Goal: Information Seeking & Learning: Compare options

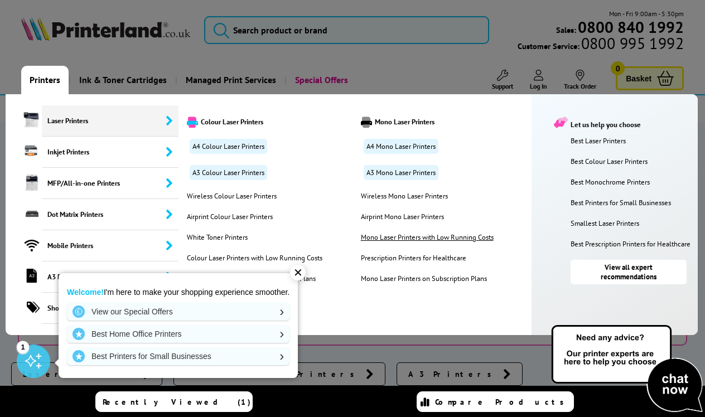
click at [375, 238] on link "Mono Laser Printers with Low Running Costs" at bounding box center [427, 237] width 138 height 9
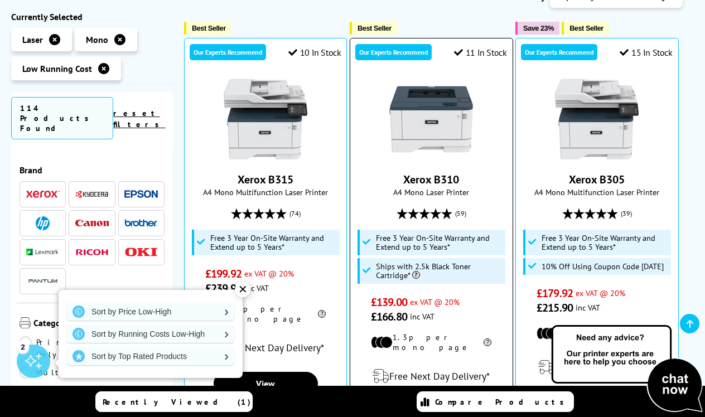
scroll to position [203, 0]
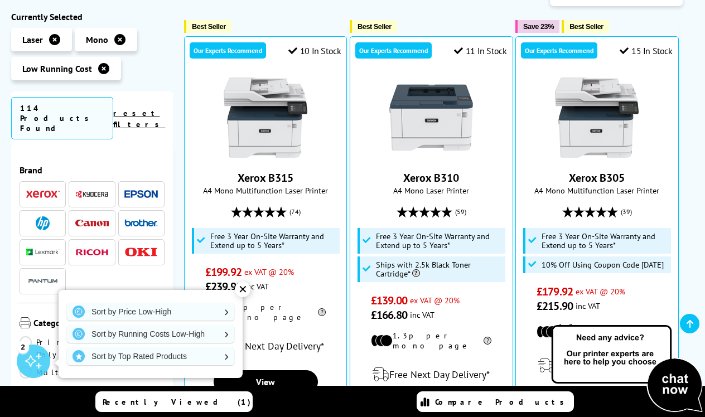
click at [242, 290] on div "✕" at bounding box center [243, 290] width 16 height 16
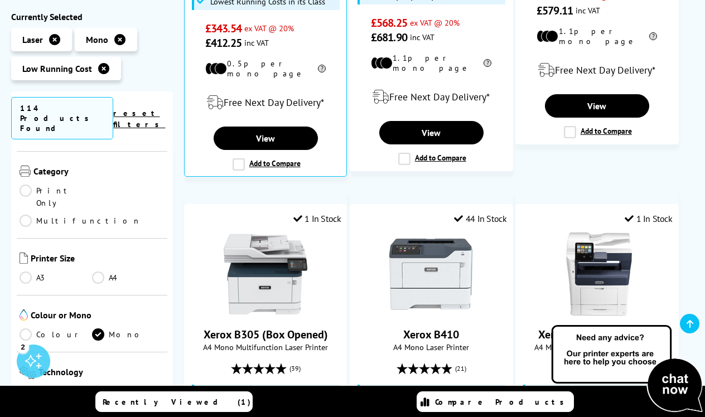
scroll to position [152, 0]
click at [97, 214] on link "Multifunction" at bounding box center [81, 220] width 122 height 12
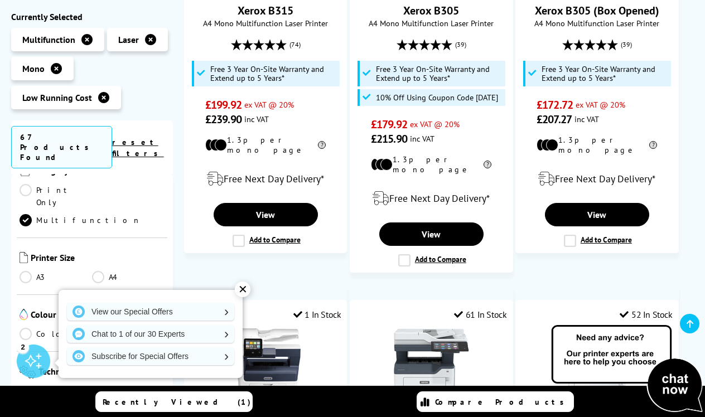
scroll to position [411, 0]
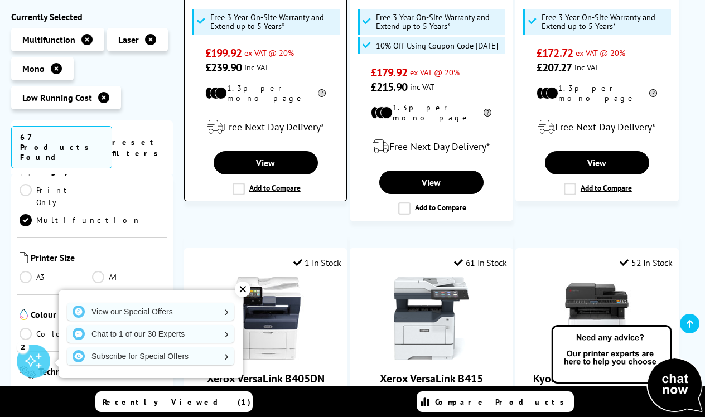
click at [237, 183] on label "Add to Compare" at bounding box center [267, 189] width 68 height 12
click at [0, 0] on input "Add to Compare" at bounding box center [0, 0] width 0 height 0
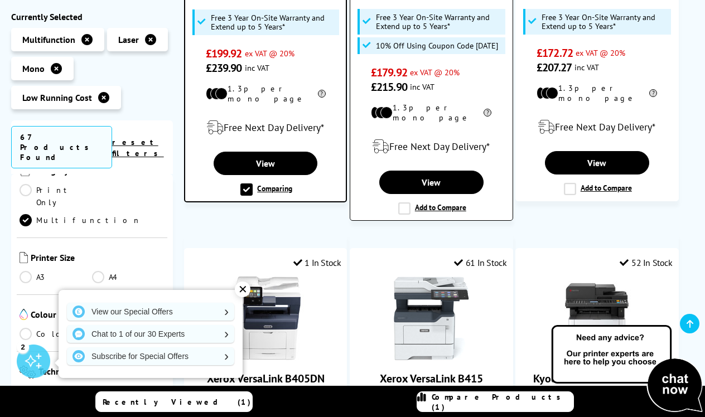
click at [403, 202] on label "Add to Compare" at bounding box center [432, 208] width 68 height 12
click at [0, 0] on input "Add to Compare" at bounding box center [0, 0] width 0 height 0
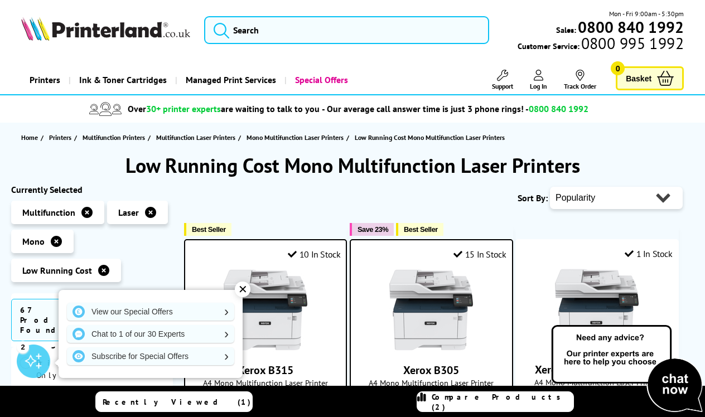
scroll to position [0, 0]
click at [479, 402] on span "Compare Products (2)" at bounding box center [503, 402] width 142 height 20
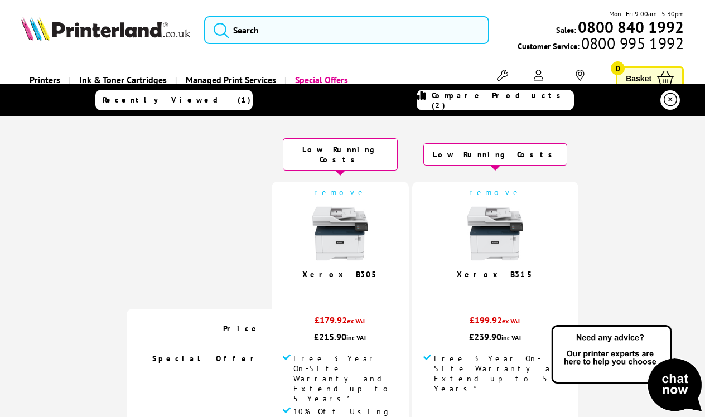
click at [670, 99] on icon at bounding box center [670, 99] width 13 height 13
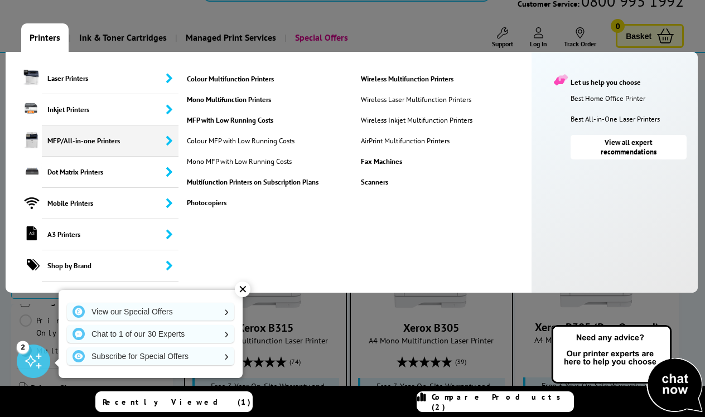
scroll to position [42, 0]
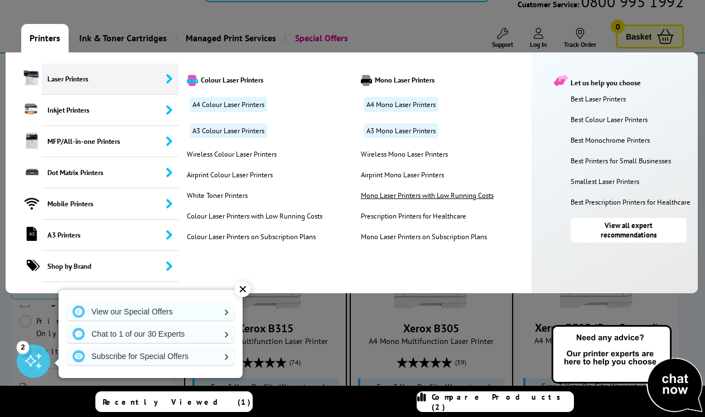
click at [409, 196] on link "Mono Laser Printers with Low Running Costs" at bounding box center [427, 195] width 138 height 9
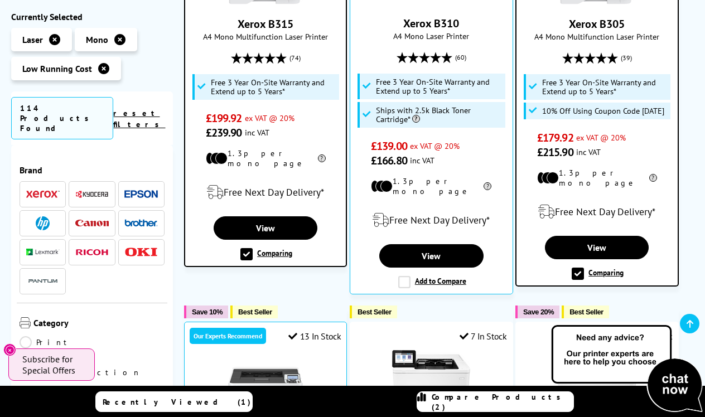
scroll to position [362, 0]
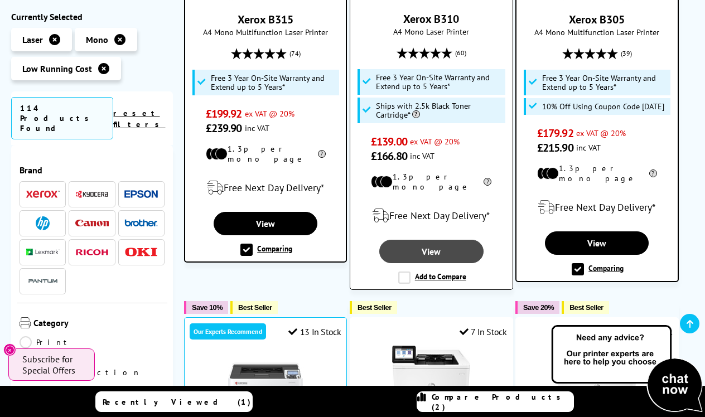
click at [430, 244] on link "View" at bounding box center [431, 251] width 104 height 23
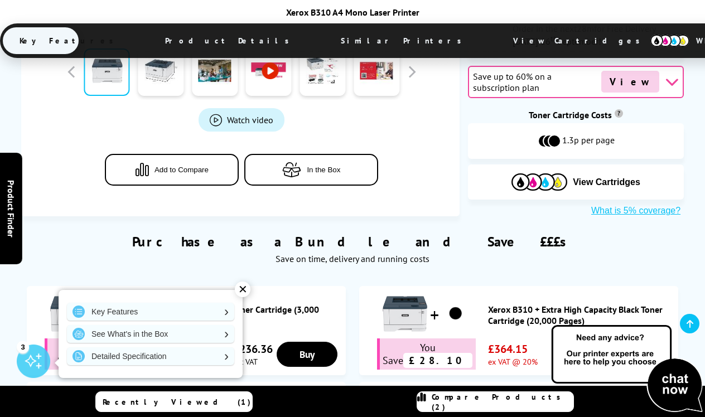
scroll to position [670, 0]
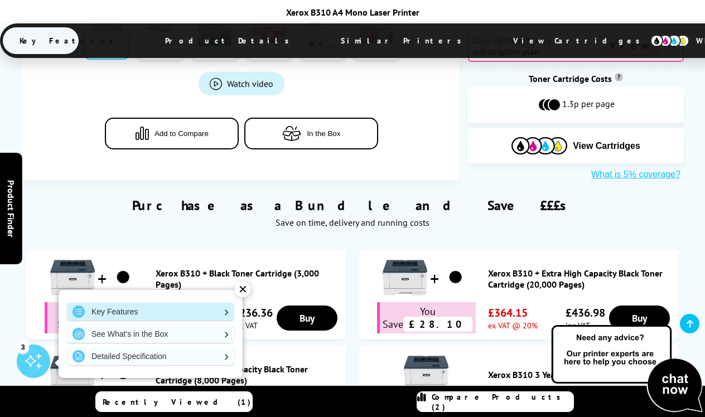
click at [224, 311] on link "Key Features" at bounding box center [150, 312] width 167 height 18
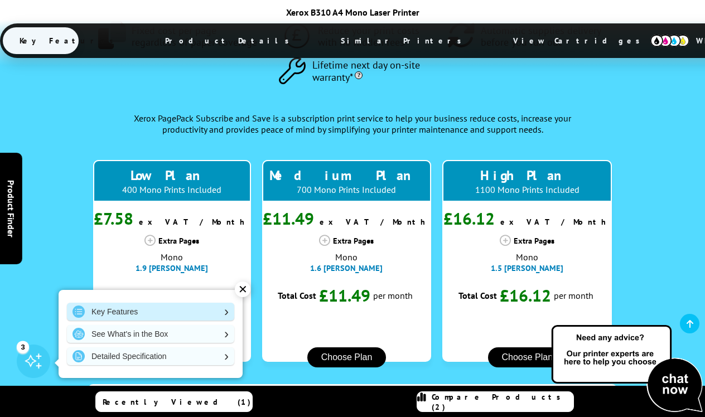
scroll to position [1603, 0]
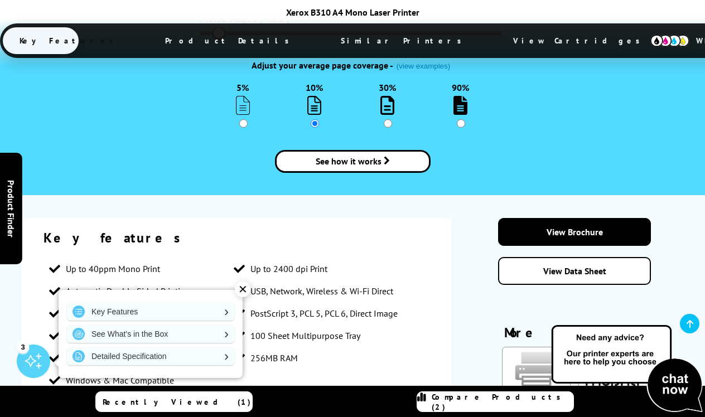
click at [243, 288] on div "✕" at bounding box center [243, 290] width 16 height 16
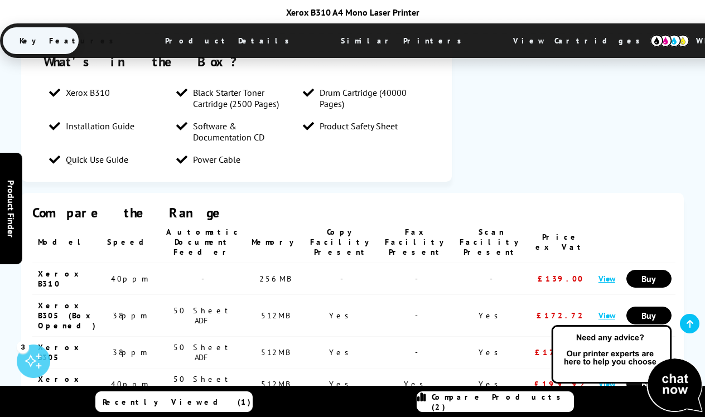
scroll to position [2085, 0]
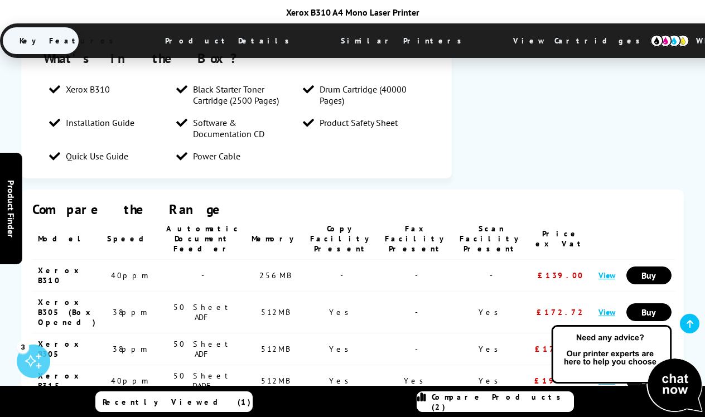
click at [605, 270] on link "View" at bounding box center [606, 275] width 17 height 11
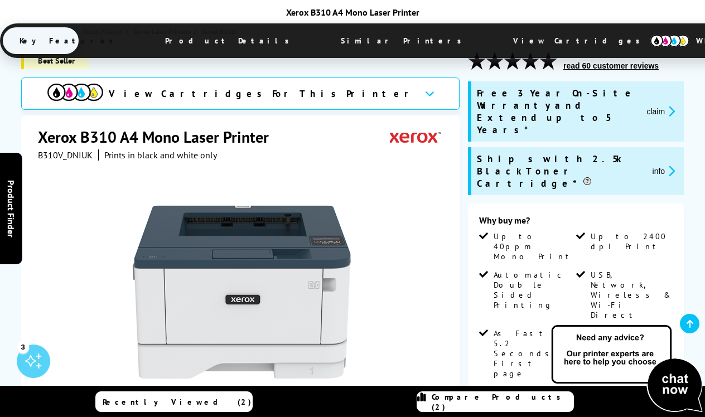
scroll to position [284, 0]
